Goal: Task Accomplishment & Management: Complete application form

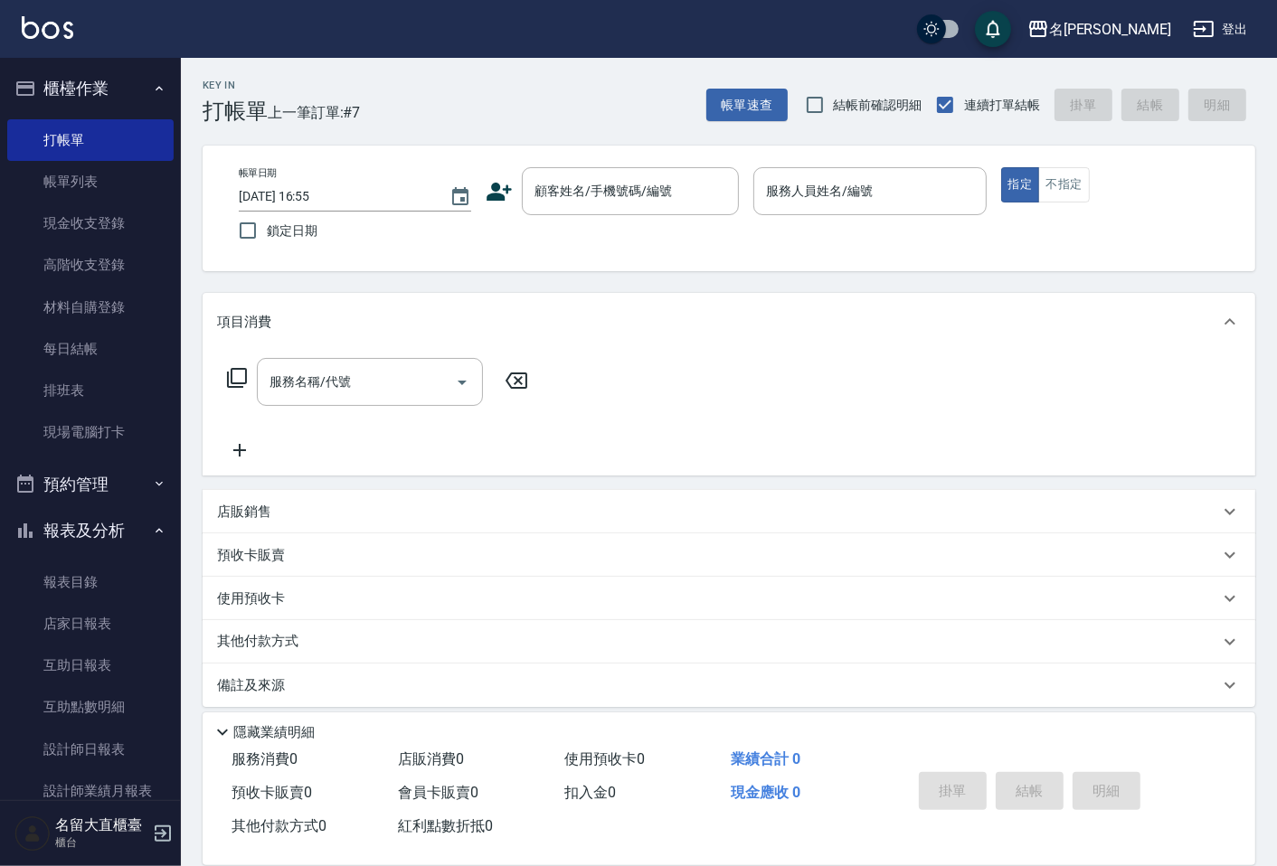
scroll to position [12, 0]
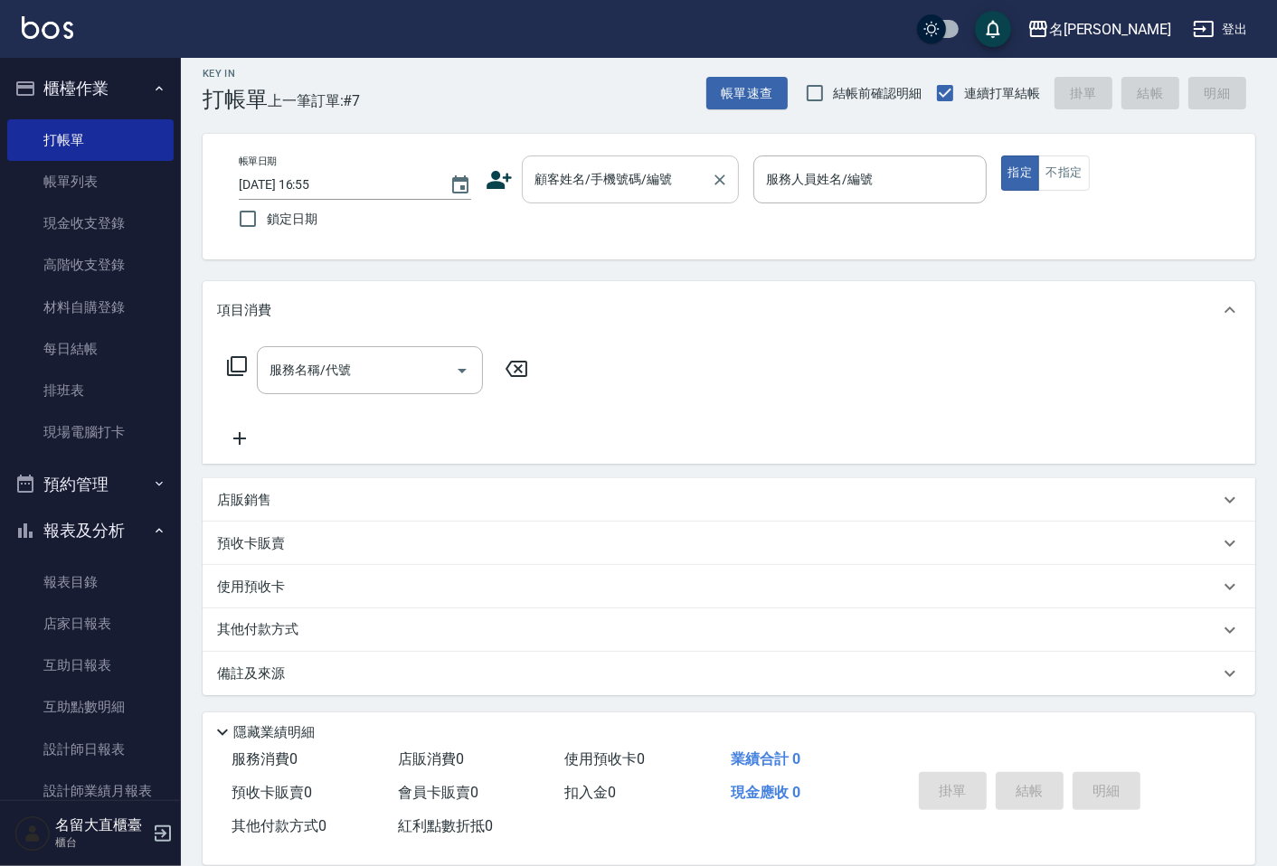
click at [604, 193] on input "顧客姓名/手機號碼/編號" at bounding box center [617, 180] width 174 height 32
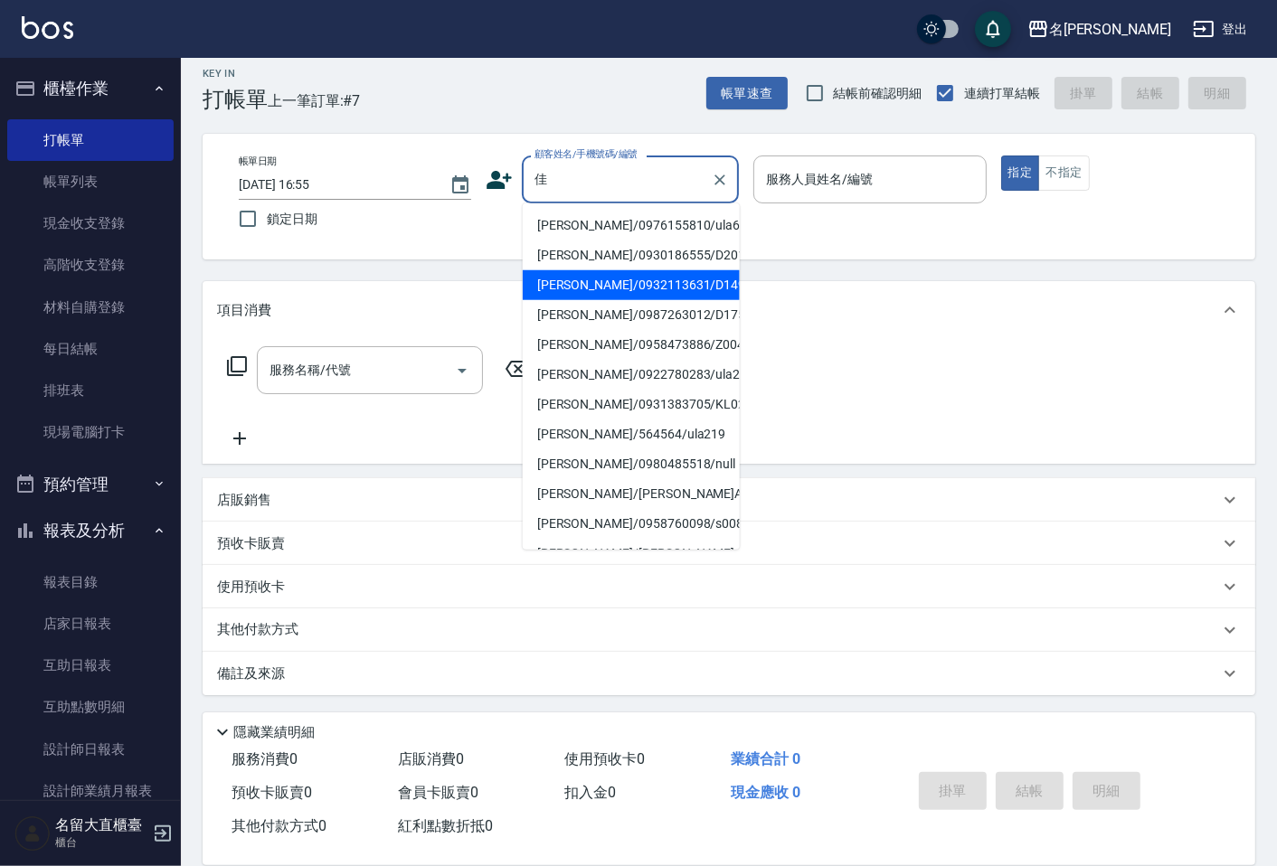
type input "[PERSON_NAME]/0932113631/D149"
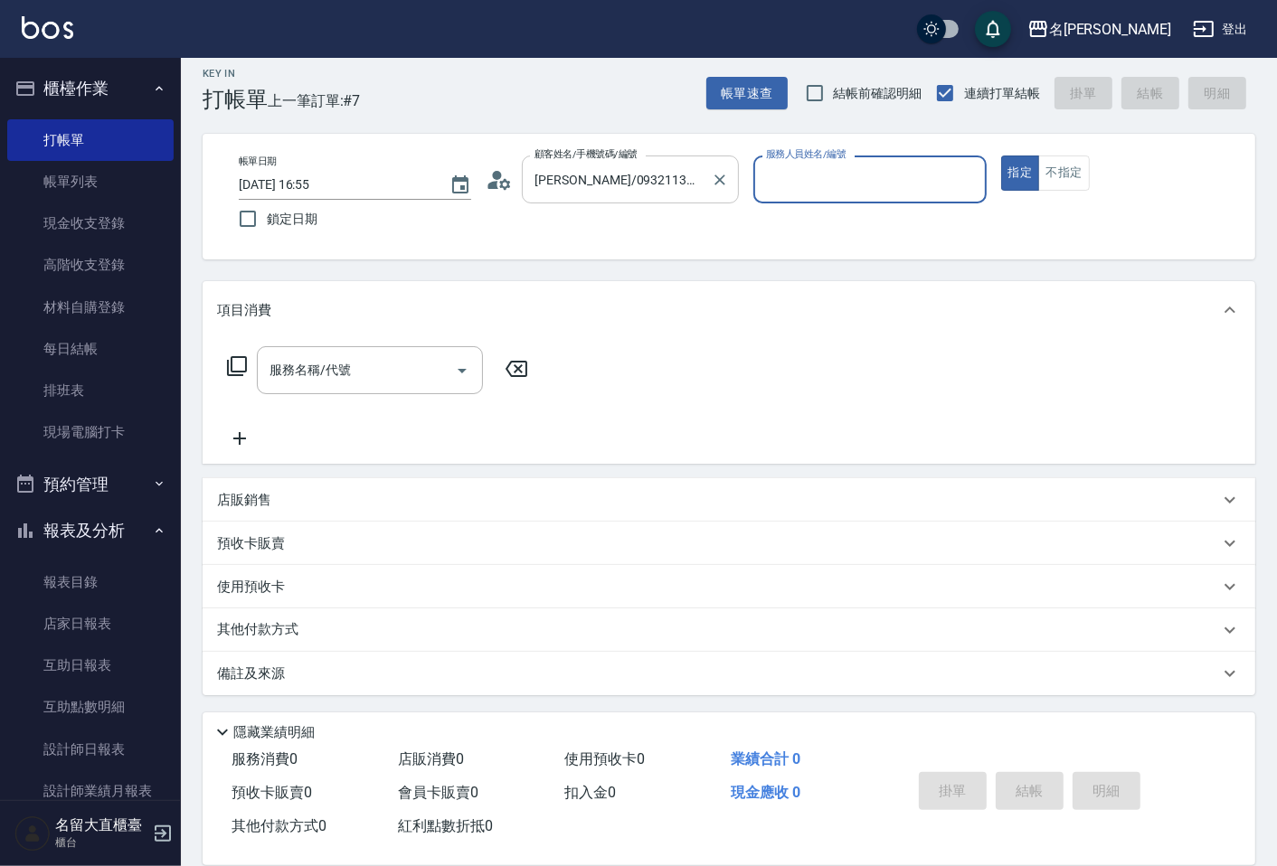
type input "[PERSON_NAME]3"
click at [1001, 156] on button "指定" at bounding box center [1020, 173] width 39 height 35
type button "true"
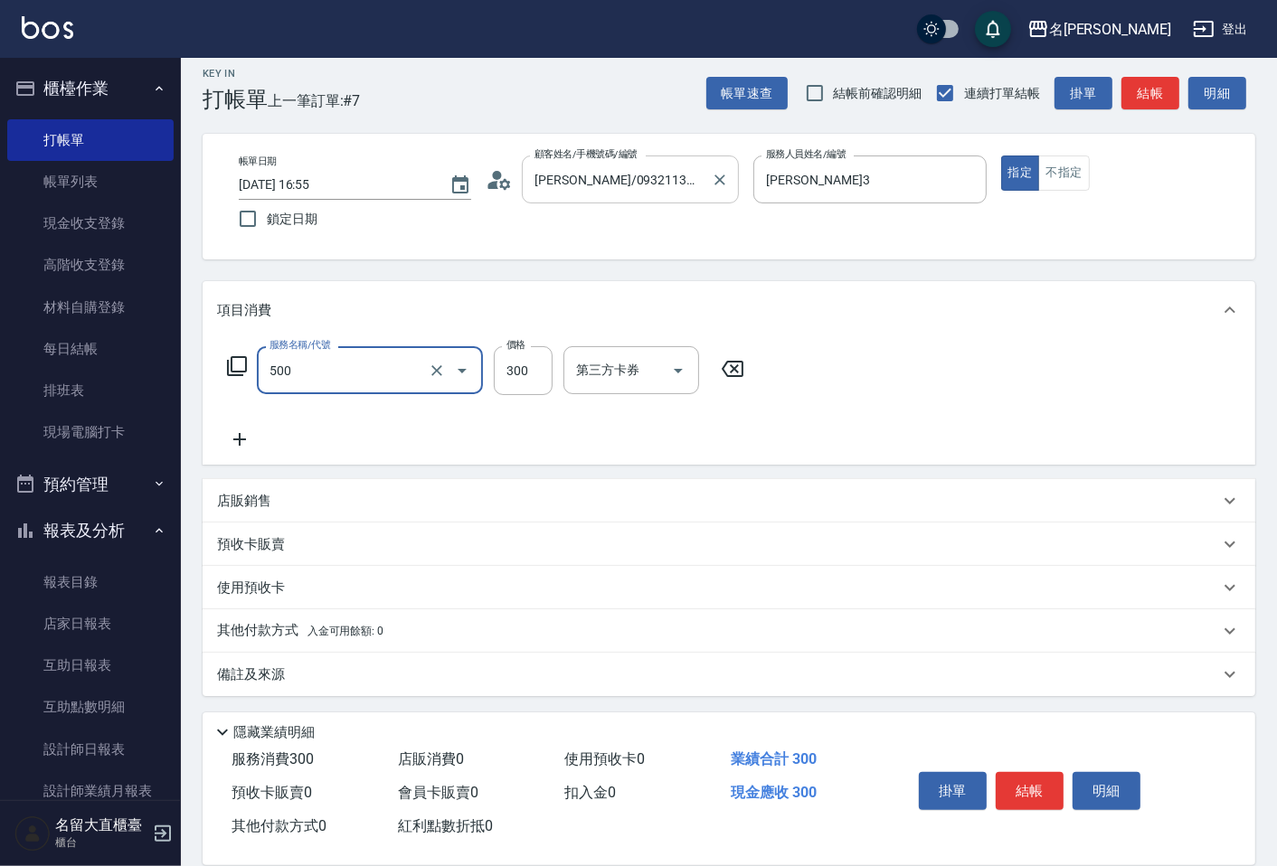
type input "洗髮(500)"
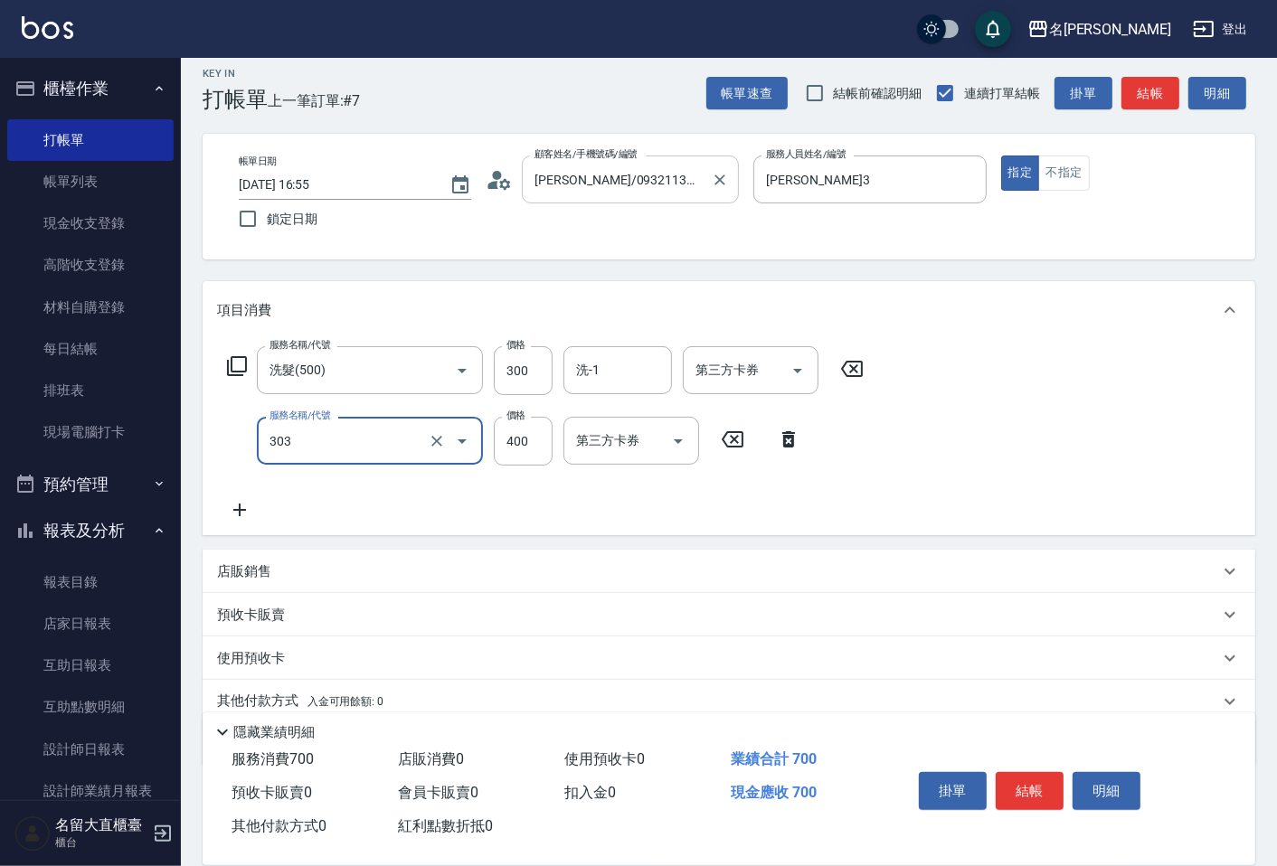
type input "剪髮(C級)(303)"
type input "300"
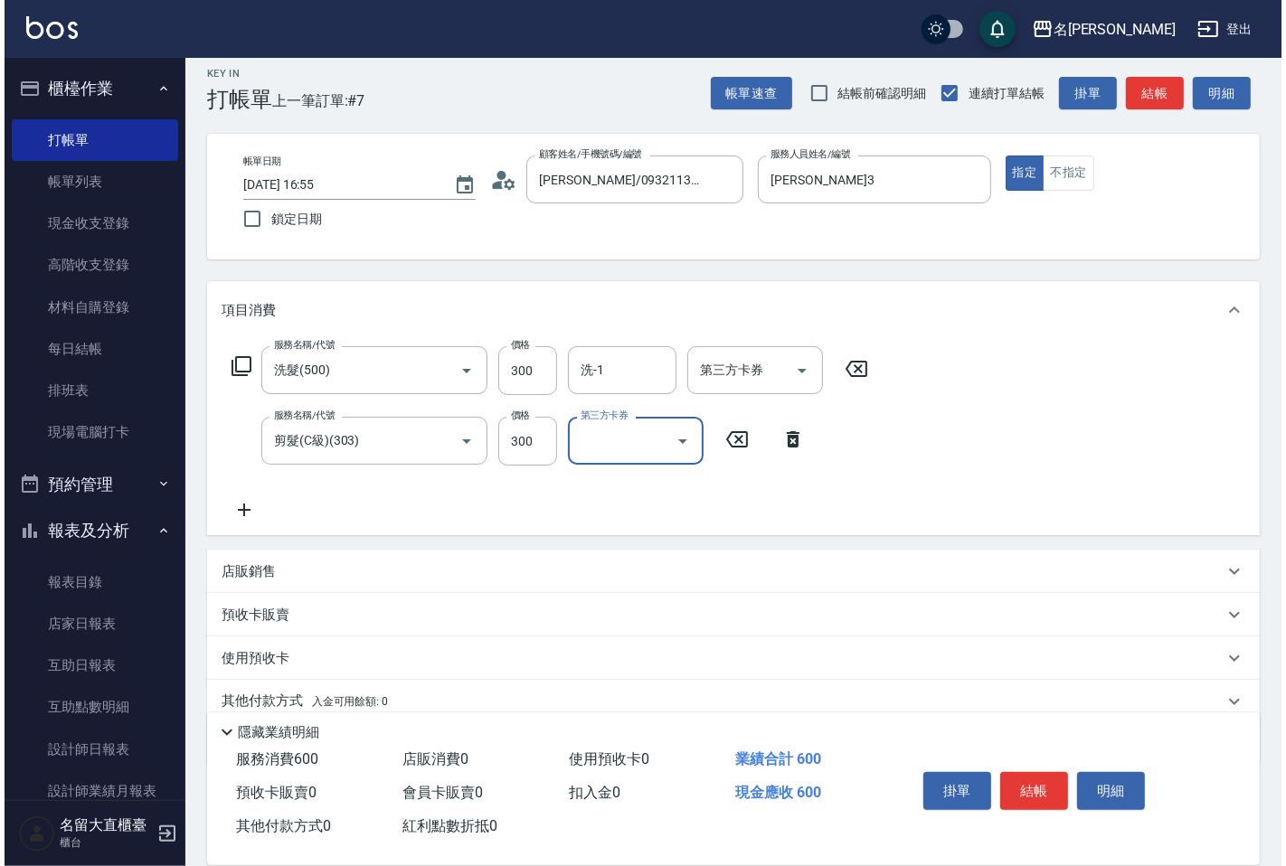
scroll to position [0, 0]
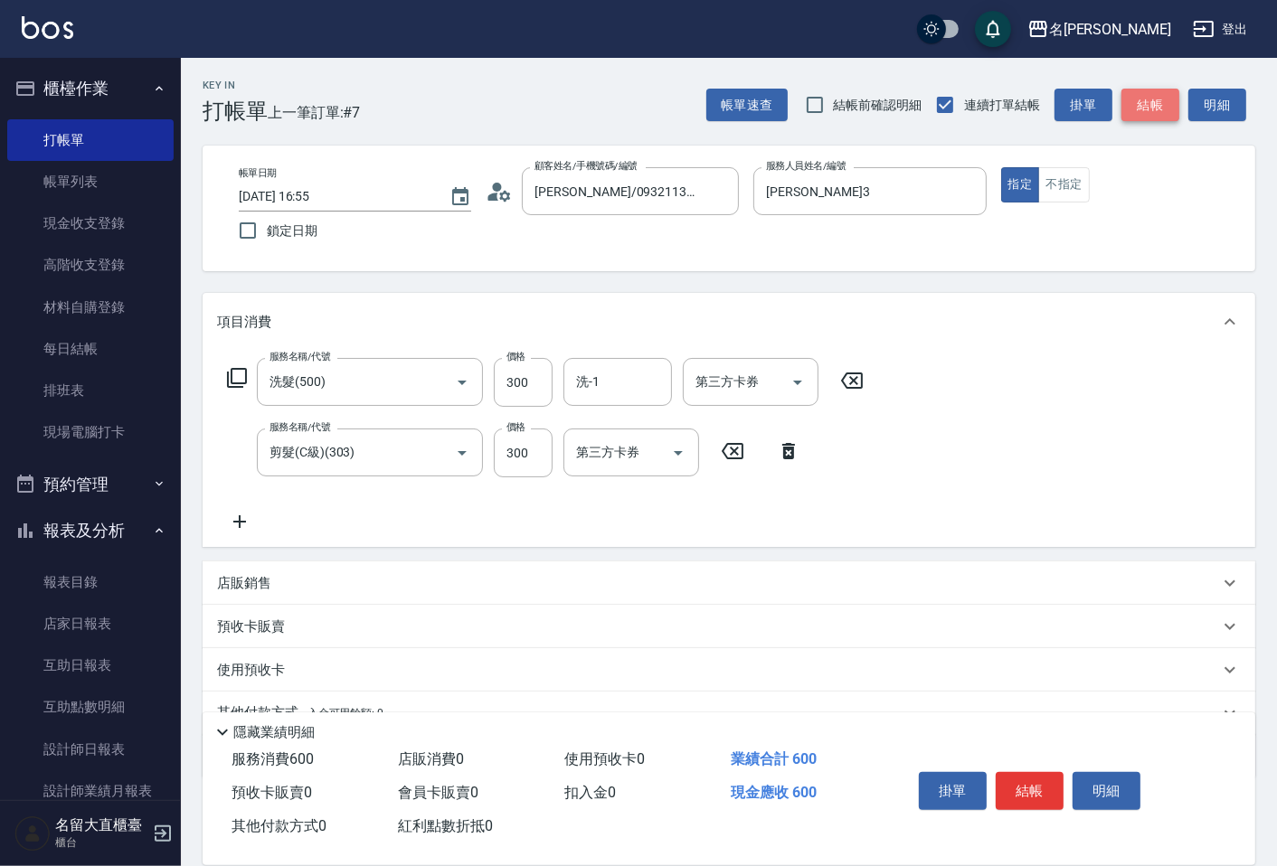
click at [1149, 101] on button "結帳" at bounding box center [1150, 105] width 58 height 33
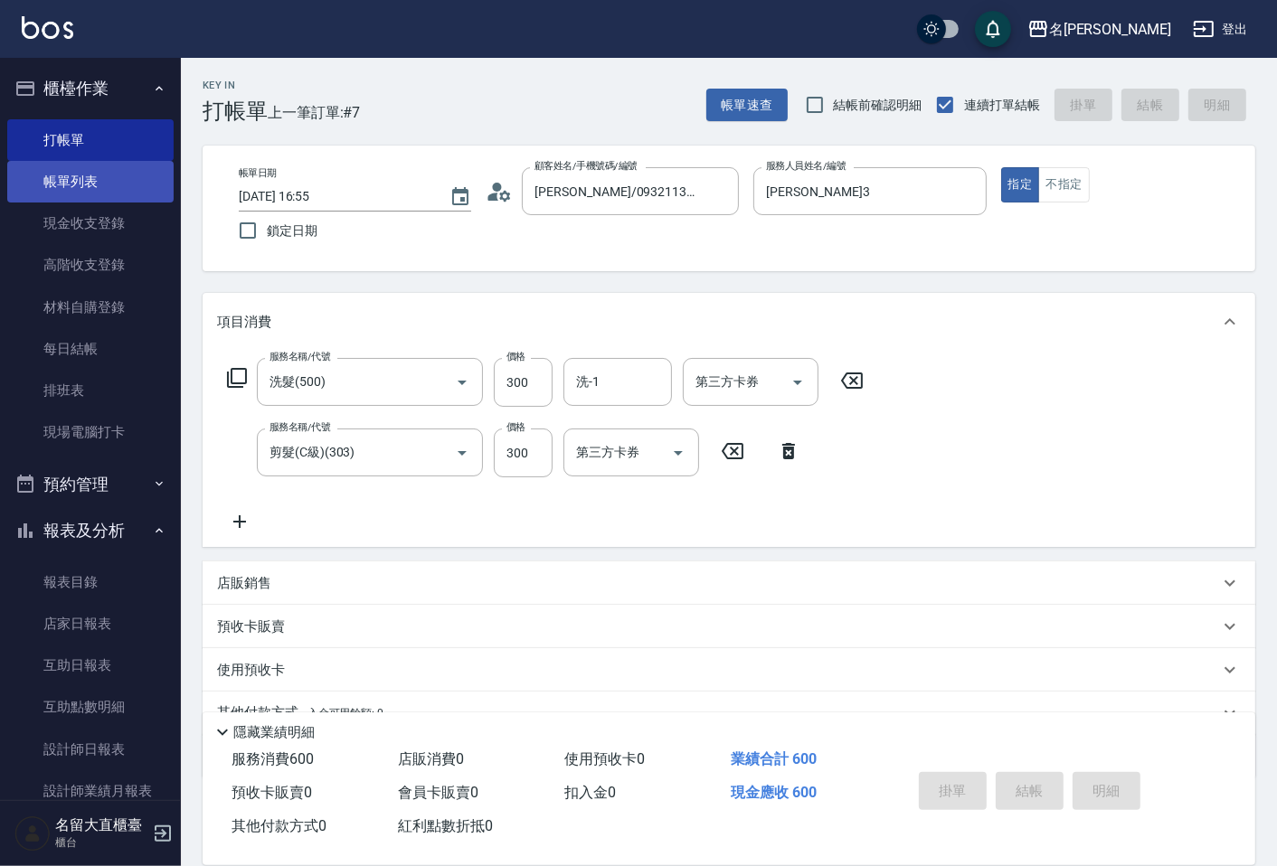
type input "[DATE] 17:52"
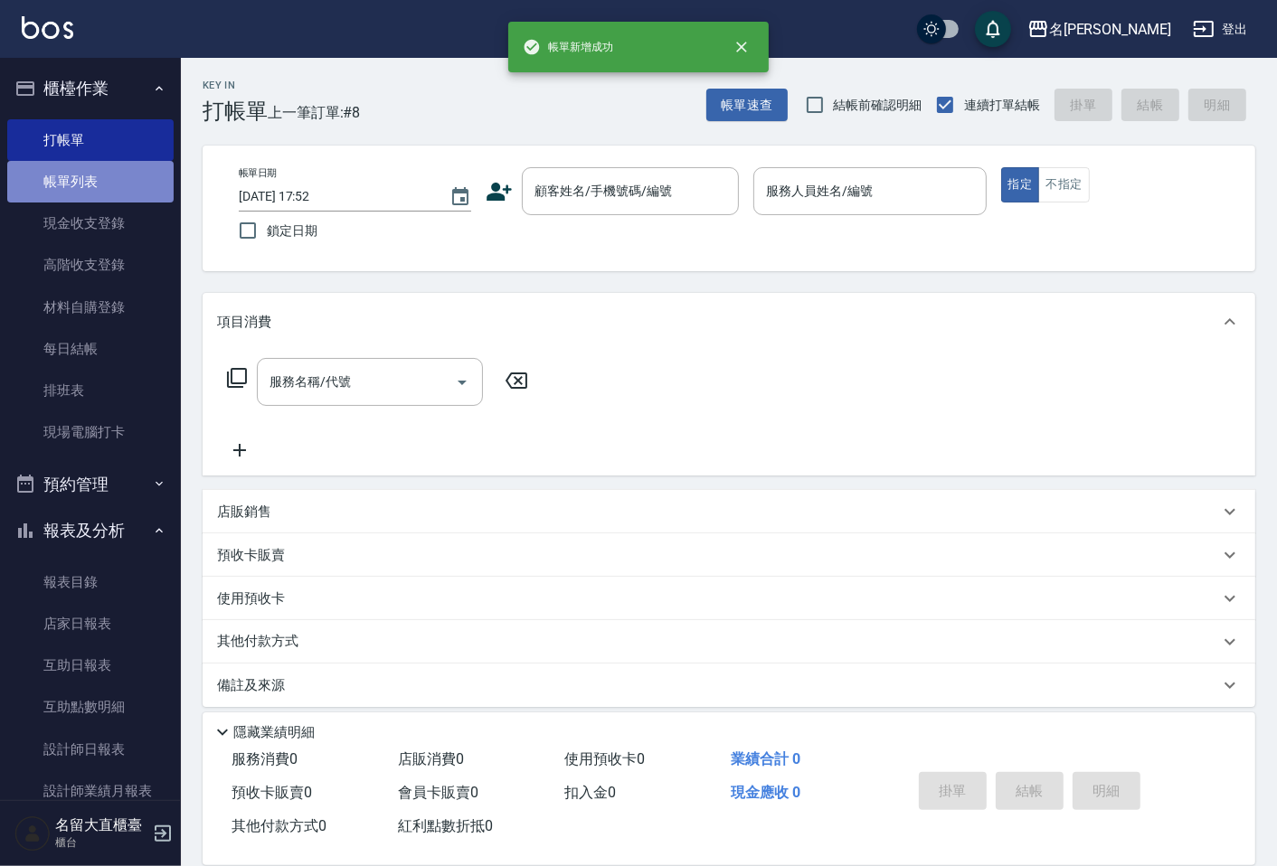
click at [119, 185] on link "帳單列表" at bounding box center [90, 182] width 166 height 42
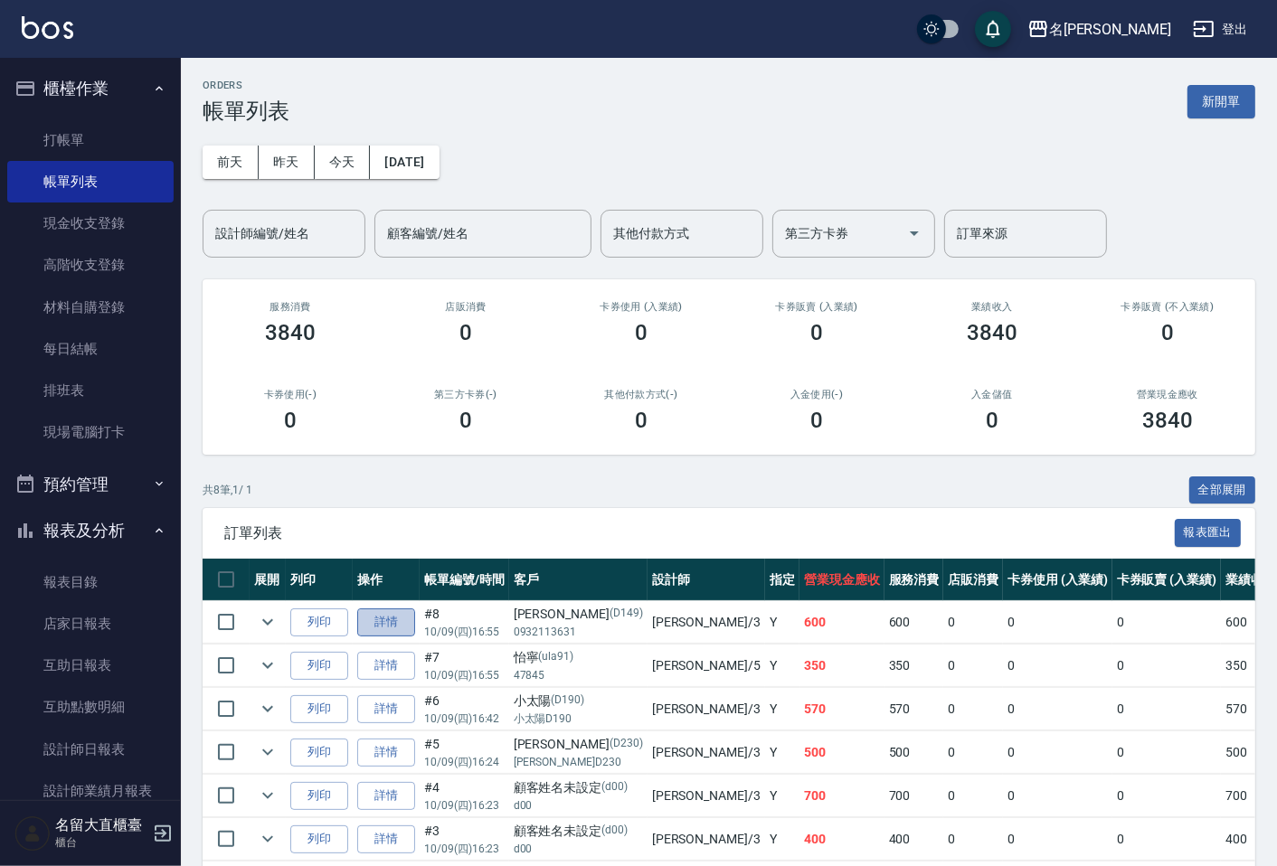
click at [372, 624] on link "詳情" at bounding box center [386, 622] width 58 height 28
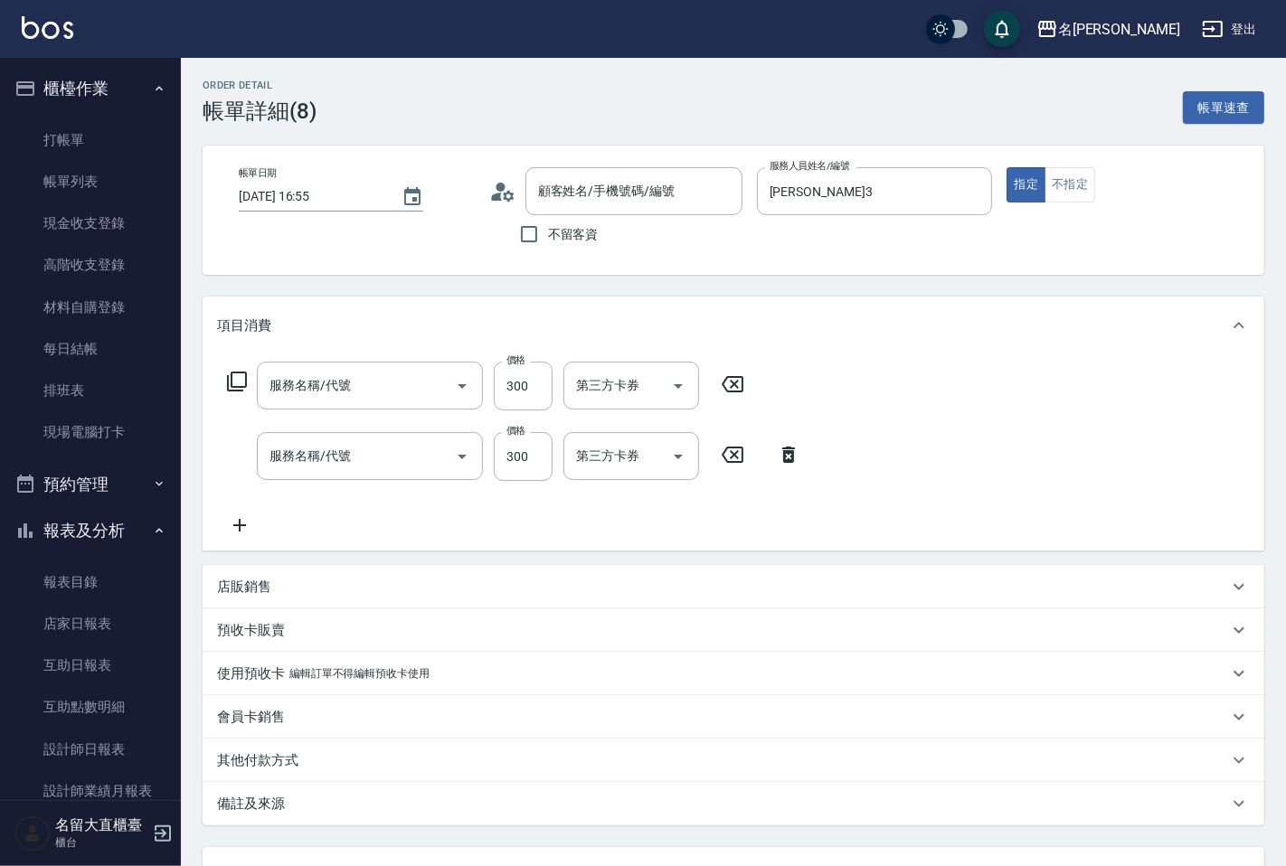
type input "[DATE] 16:55"
type input "[PERSON_NAME]3"
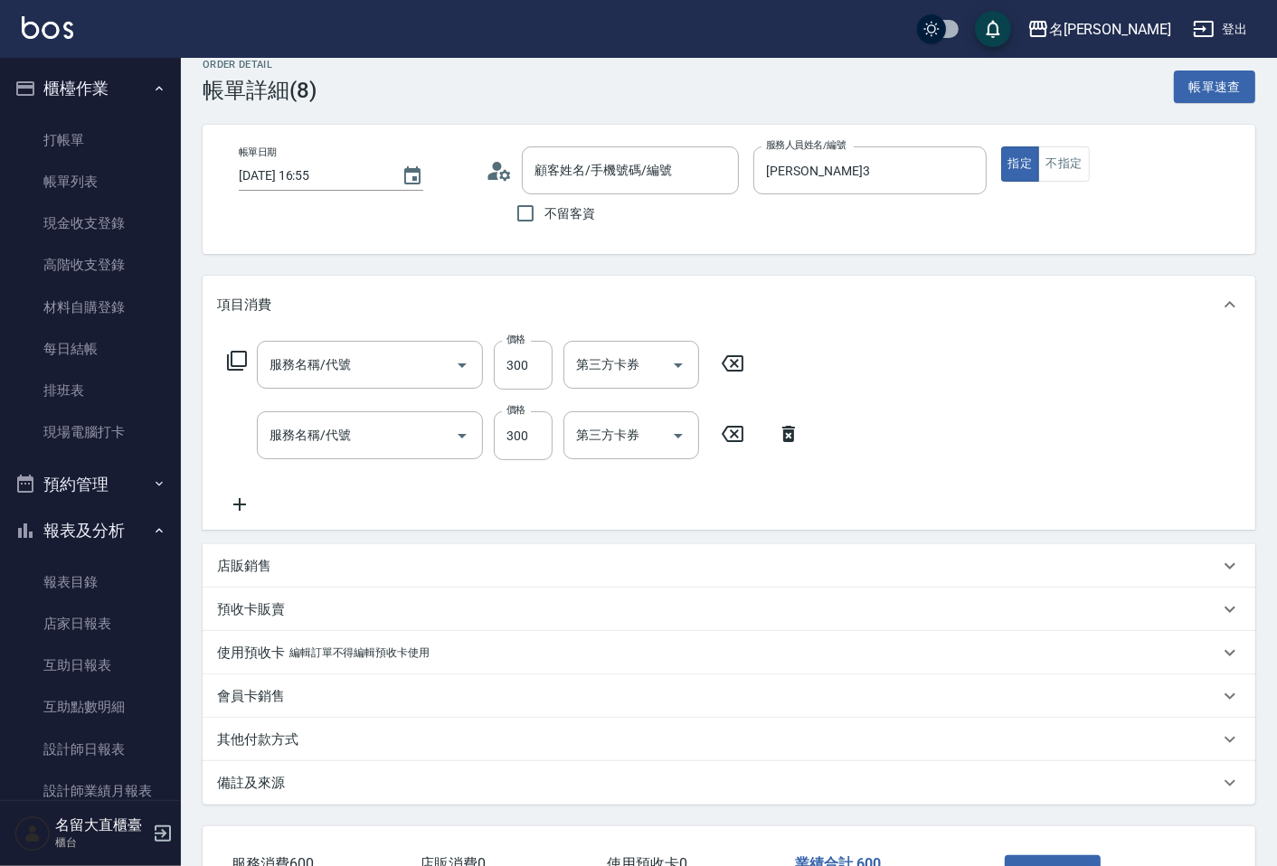
type input "剪髮(C級)(303)"
type input "洗髮(500)"
type input "[PERSON_NAME]/0932113631/D149"
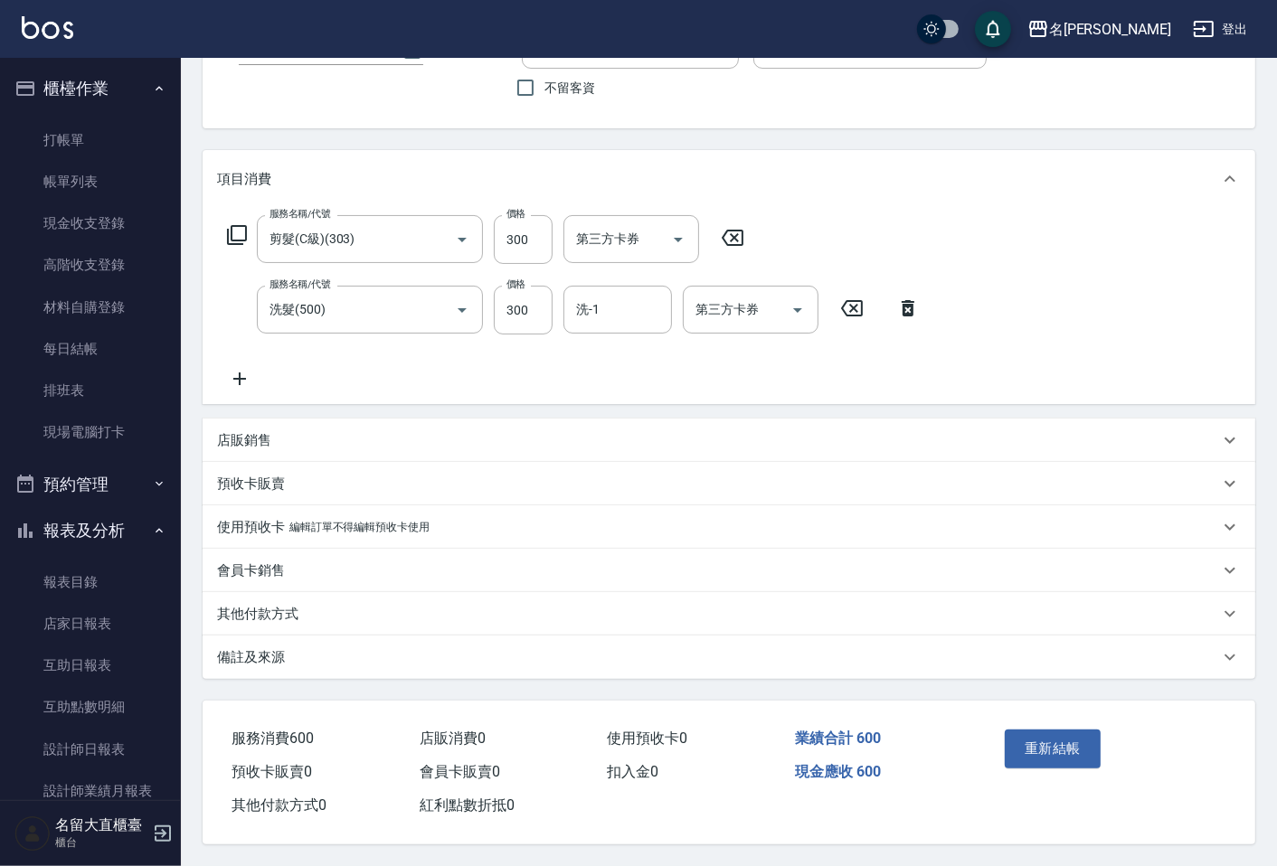
scroll to position [151, 0]
click at [293, 598] on div "其他付款方式" at bounding box center [729, 613] width 1052 height 43
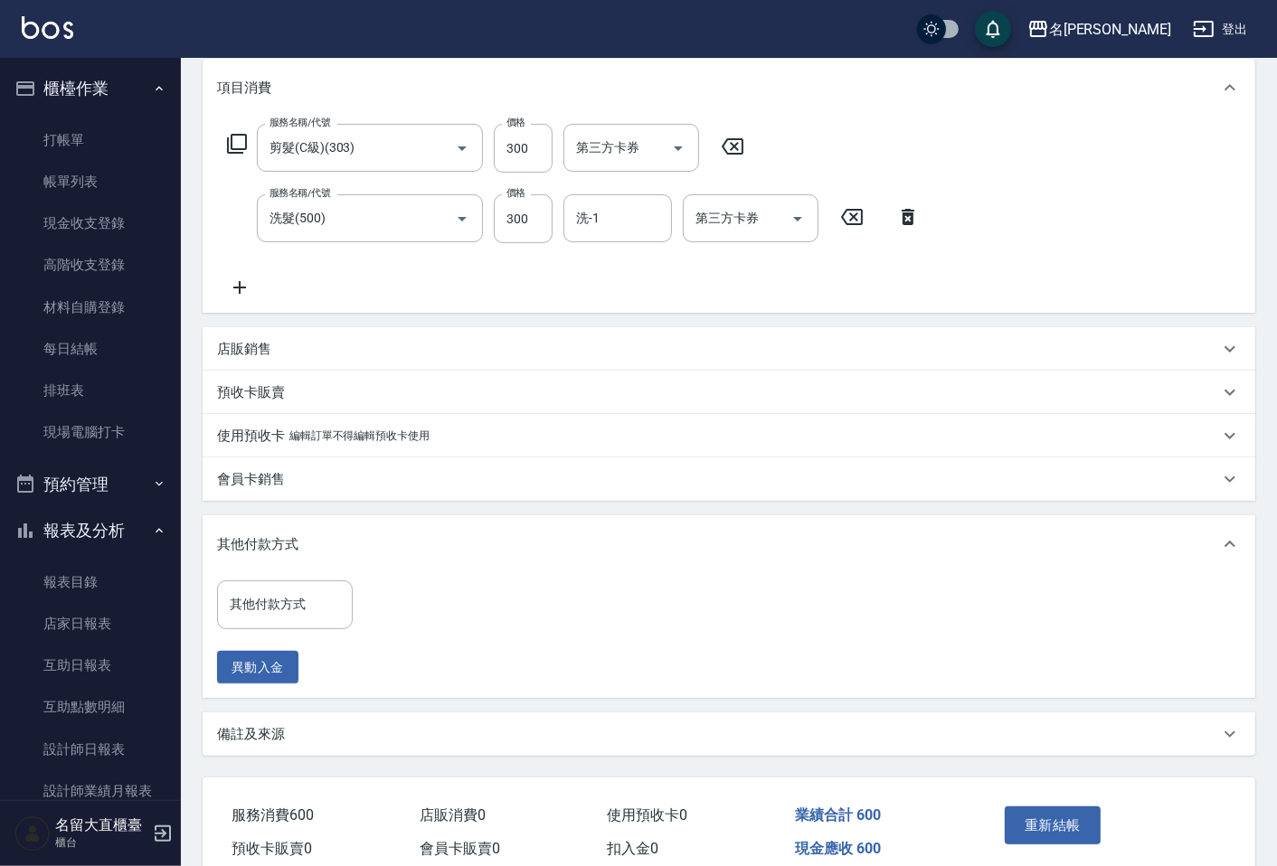
scroll to position [319, 0]
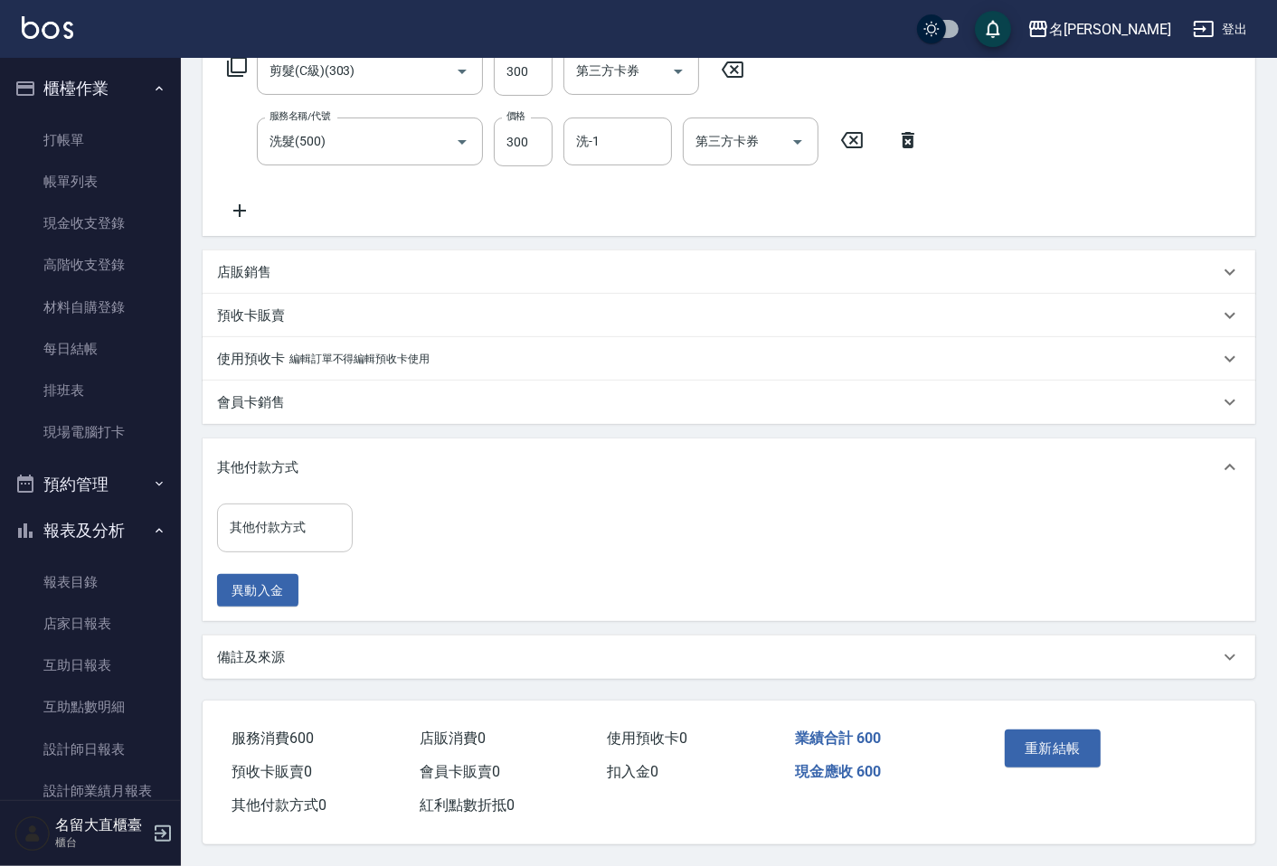
click at [307, 532] on input "其他付款方式" at bounding box center [284, 528] width 119 height 32
click at [299, 589] on span "信用卡 (不扣業績)" at bounding box center [285, 604] width 136 height 30
type input "信用卡 (不扣業績)"
click at [419, 542] on input "0" at bounding box center [431, 527] width 136 height 49
type input "600"
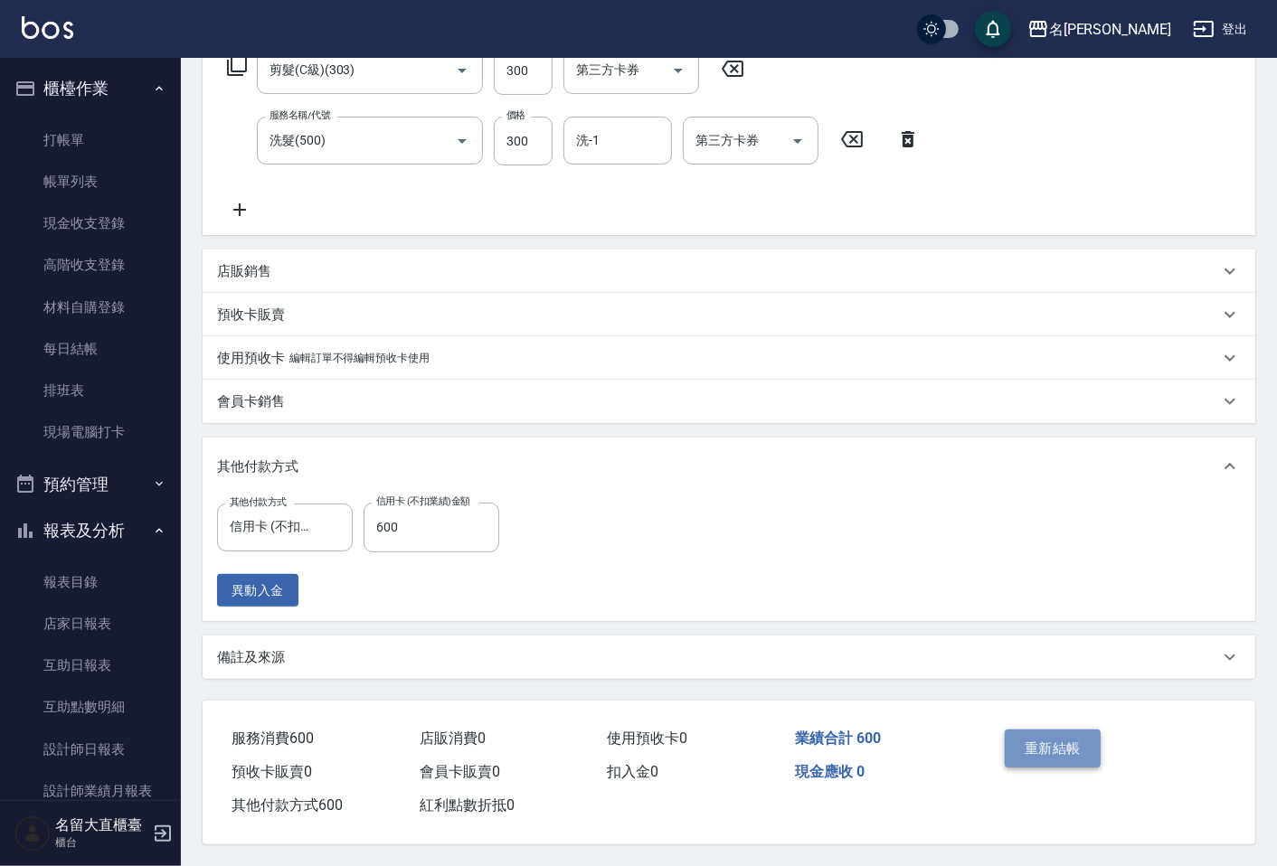
click at [1067, 736] on button "重新結帳" at bounding box center [1052, 749] width 96 height 38
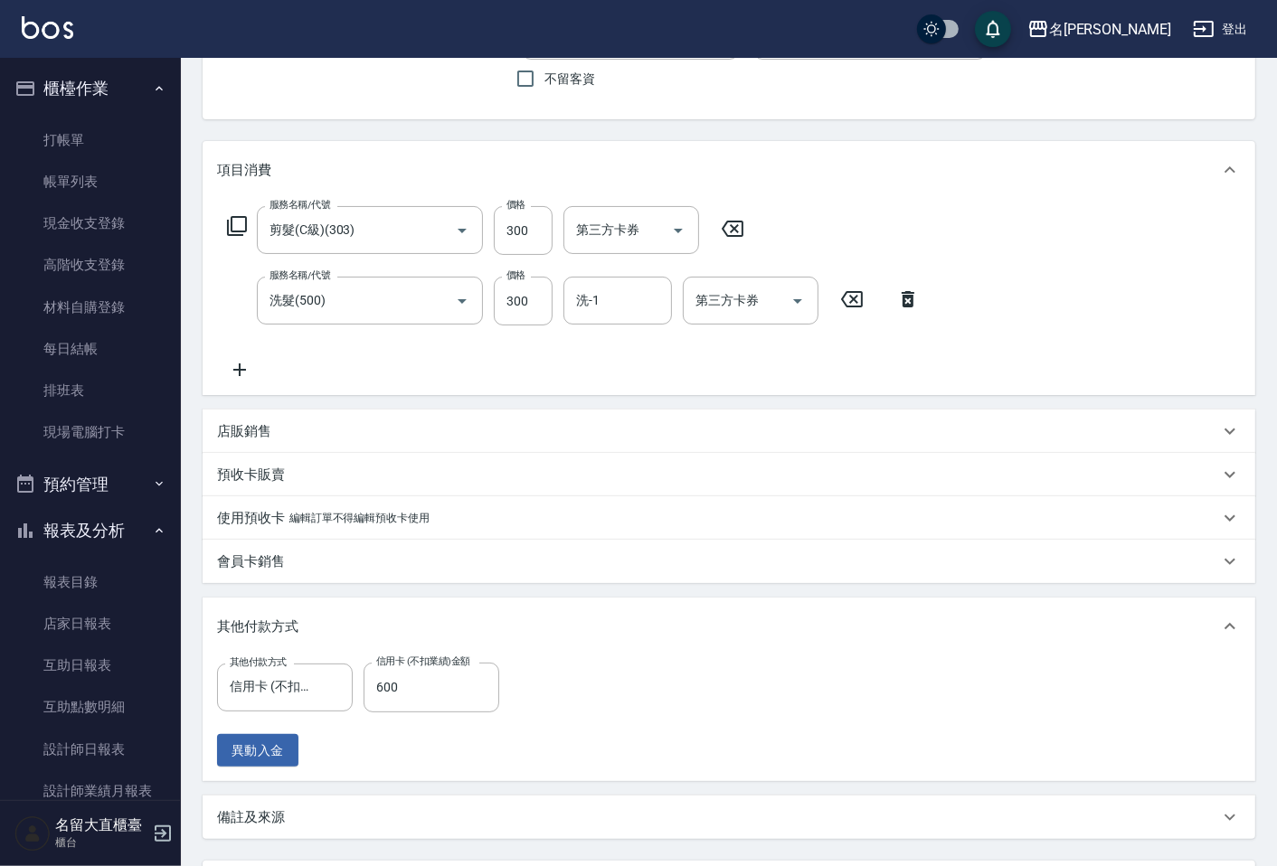
scroll to position [320, 0]
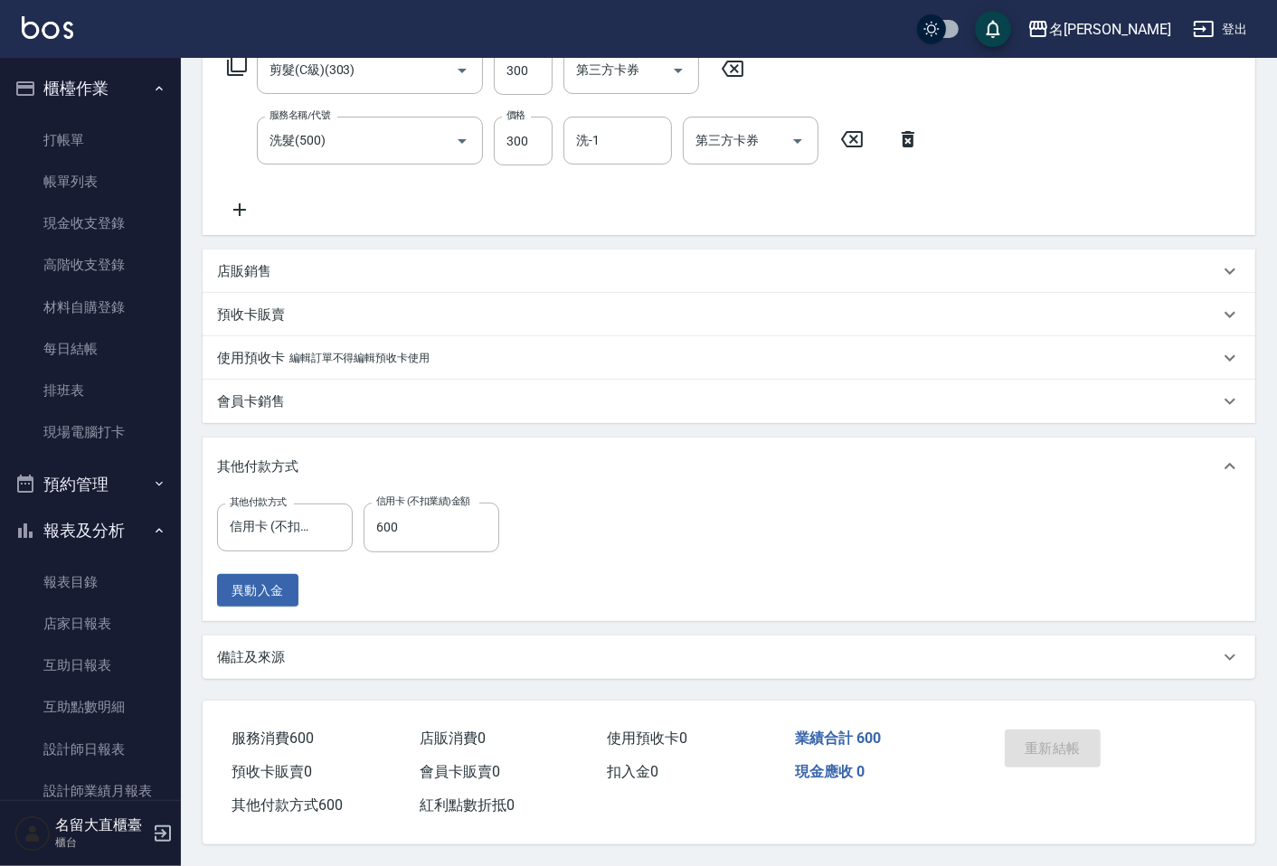
click at [1053, 739] on div "重新結帳" at bounding box center [1051, 761] width 108 height 79
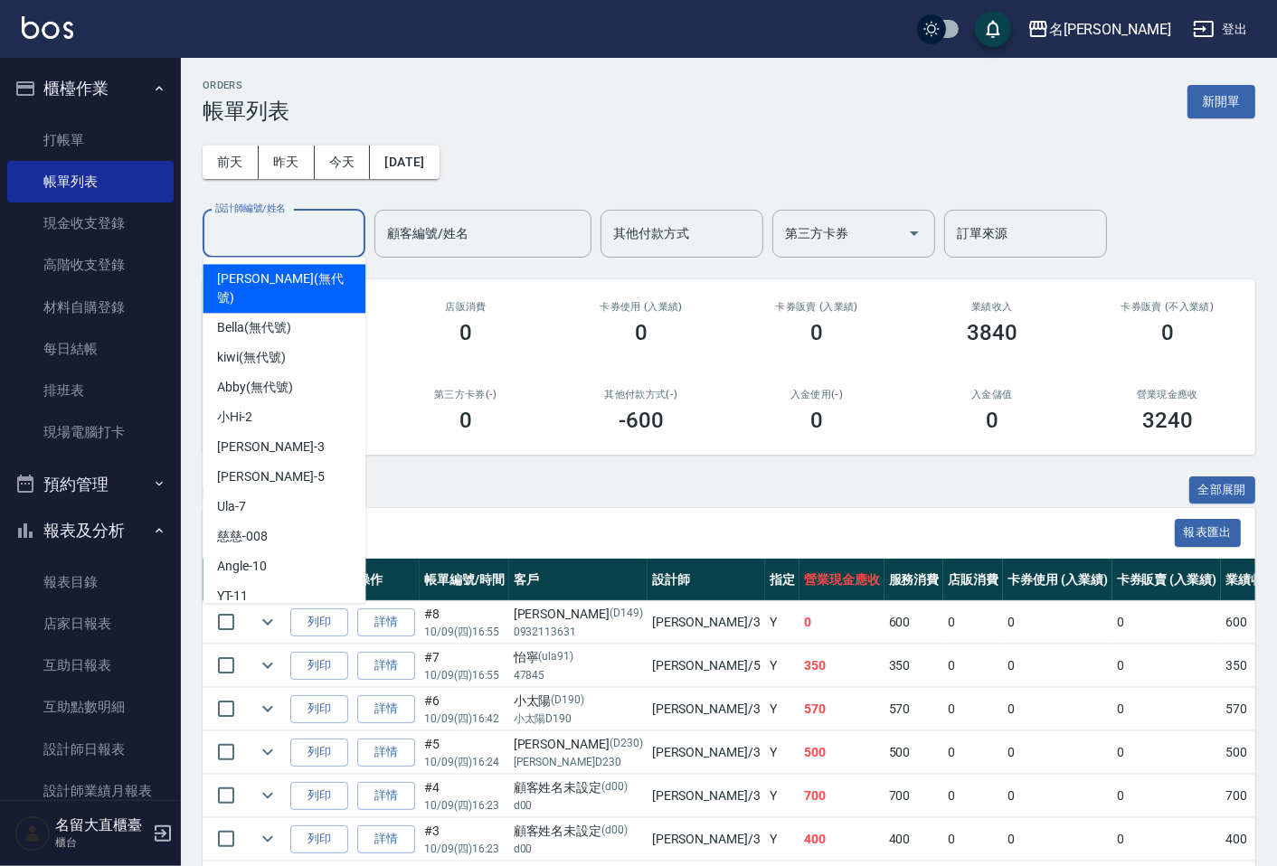
click at [273, 238] on input "設計師編號/姓名" at bounding box center [284, 234] width 146 height 32
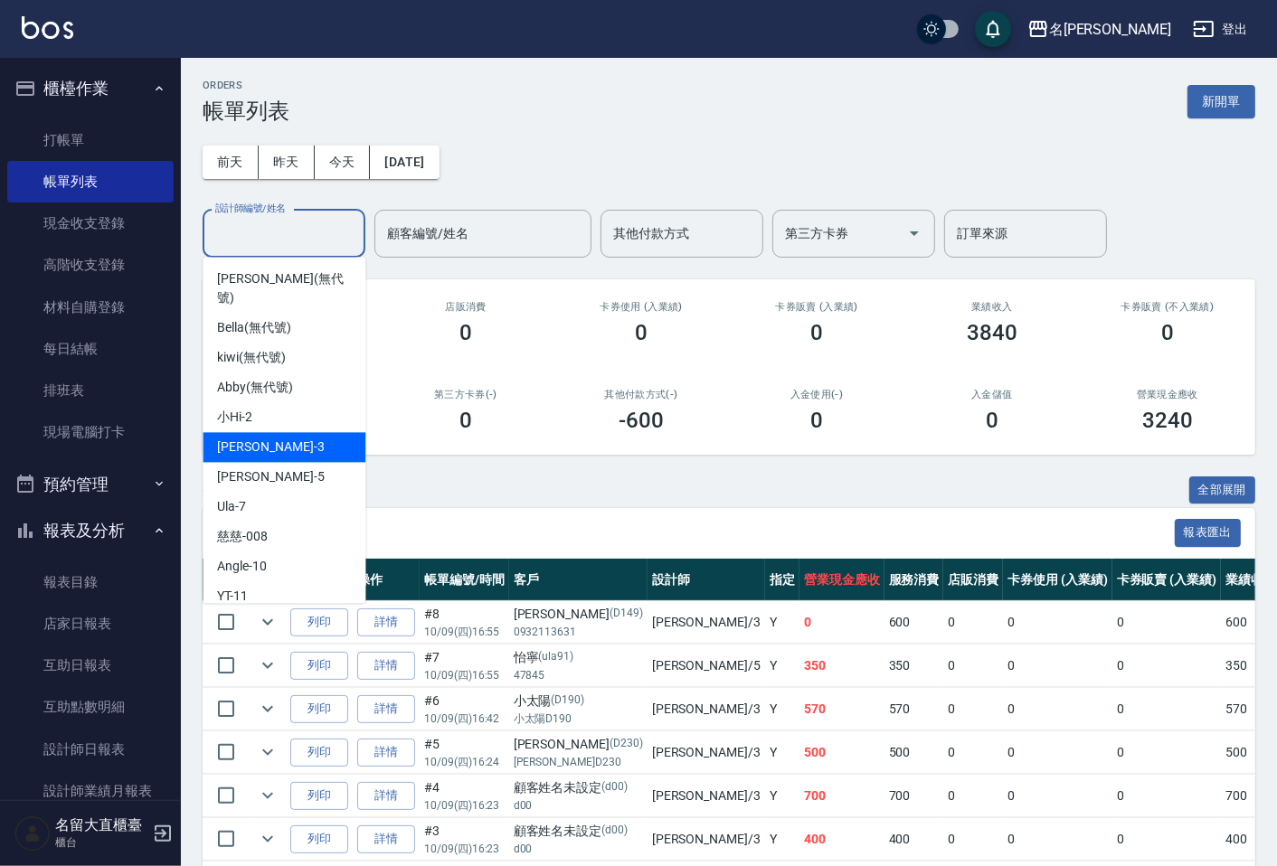
click at [255, 432] on div "[PERSON_NAME]3" at bounding box center [284, 447] width 163 height 30
type input "[PERSON_NAME]3"
